Goal: Navigation & Orientation: Find specific page/section

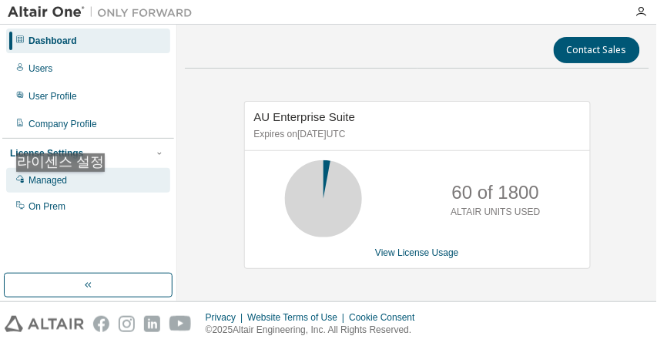
click at [64, 187] on div "Managed" at bounding box center [88, 180] width 164 height 25
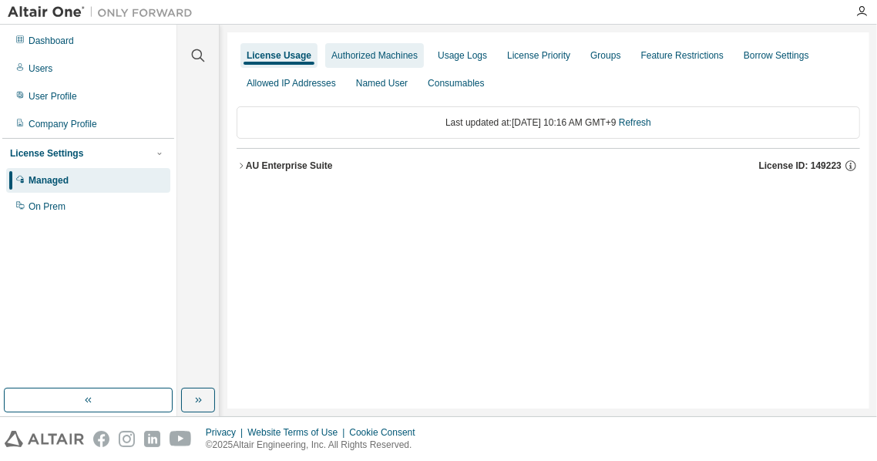
click at [385, 59] on div "Authorized Machines" at bounding box center [374, 55] width 86 height 12
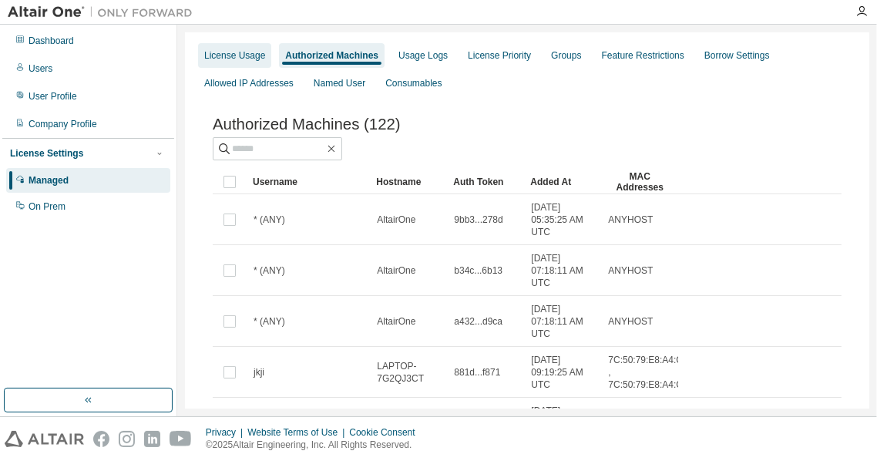
click at [243, 62] on div "License Usage" at bounding box center [234, 55] width 73 height 25
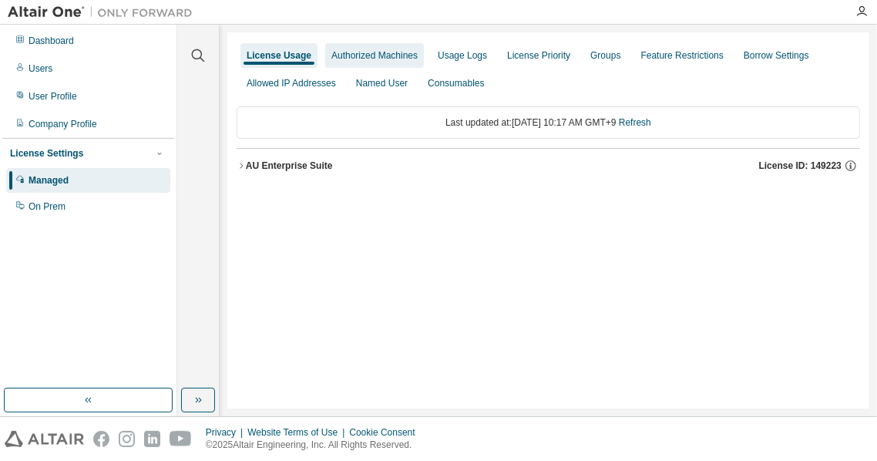
click at [388, 59] on div "Authorized Machines" at bounding box center [374, 55] width 86 height 12
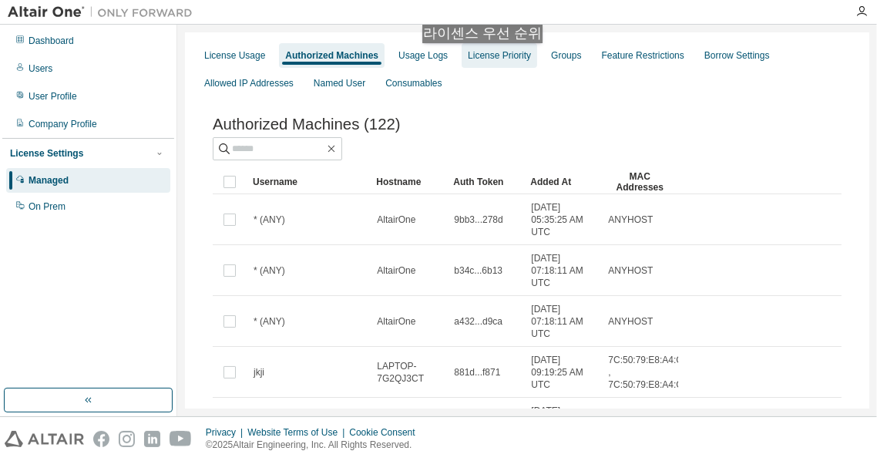
click at [485, 59] on div "License Priority" at bounding box center [499, 55] width 63 height 12
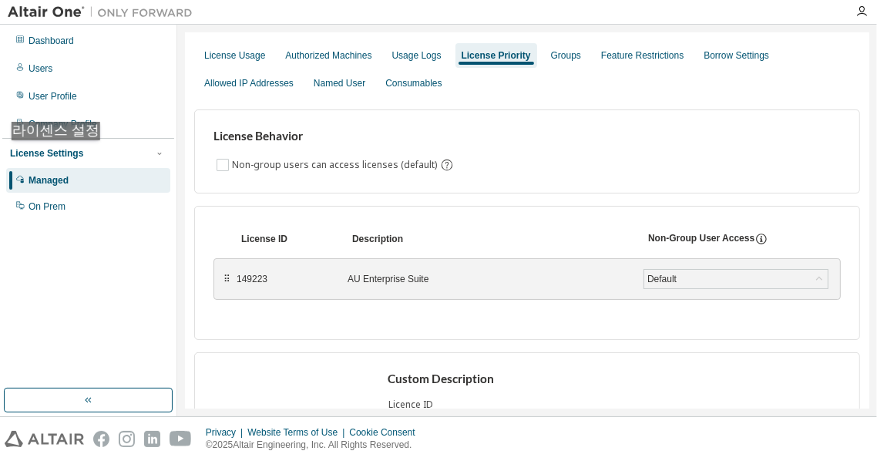
click at [59, 156] on div "License Settings" at bounding box center [46, 153] width 73 height 12
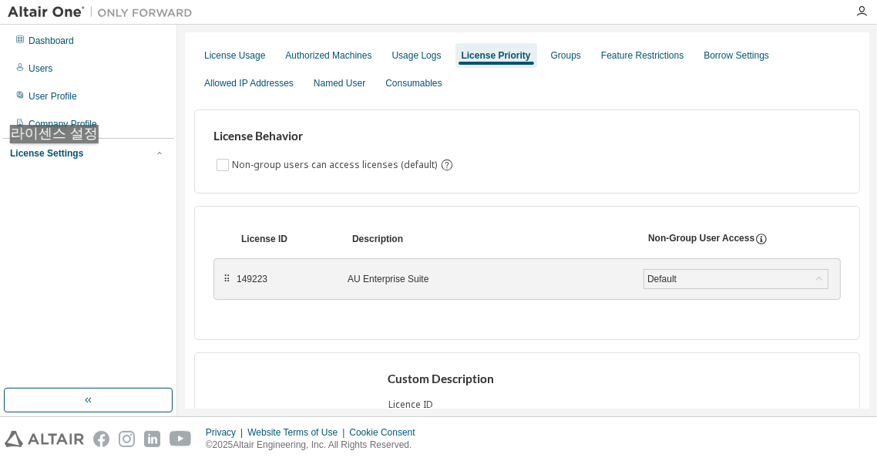
click at [58, 159] on div "License Settings" at bounding box center [46, 153] width 73 height 12
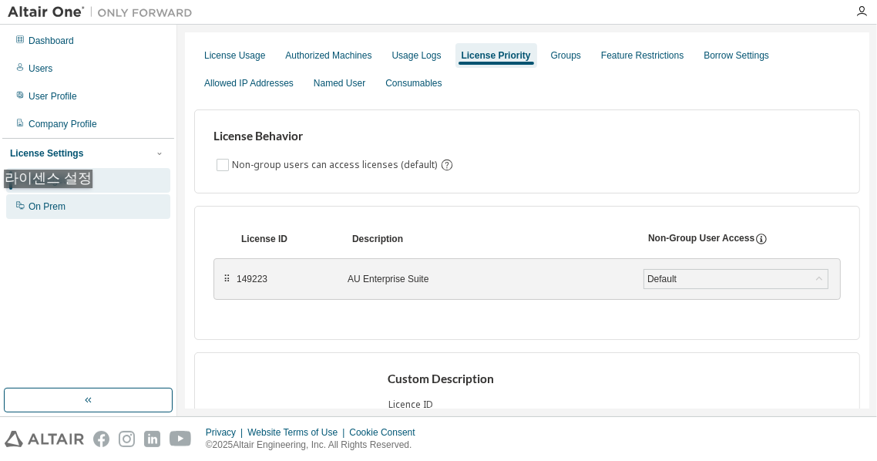
click at [48, 203] on div "On Prem" at bounding box center [47, 206] width 37 height 12
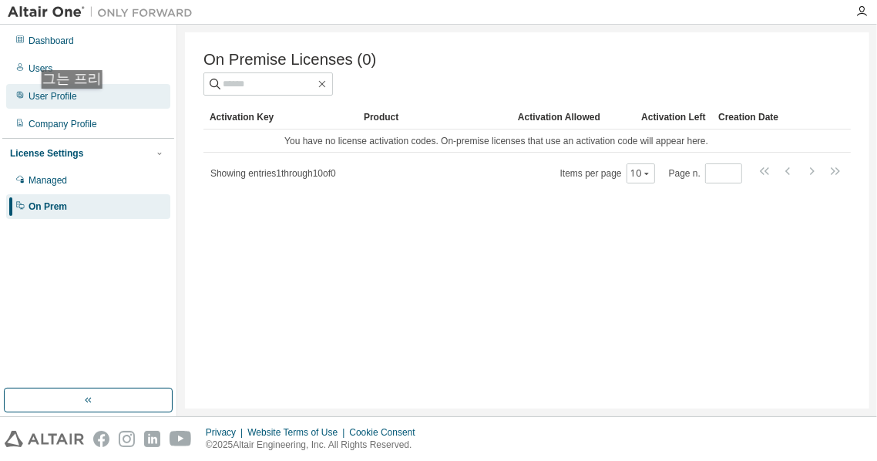
click at [76, 104] on div "User Profile" at bounding box center [88, 96] width 164 height 25
